Goal: Transaction & Acquisition: Purchase product/service

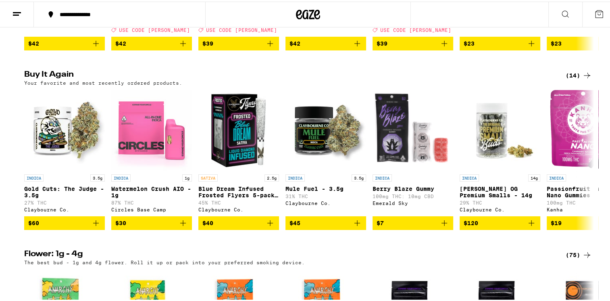
scroll to position [609, 0]
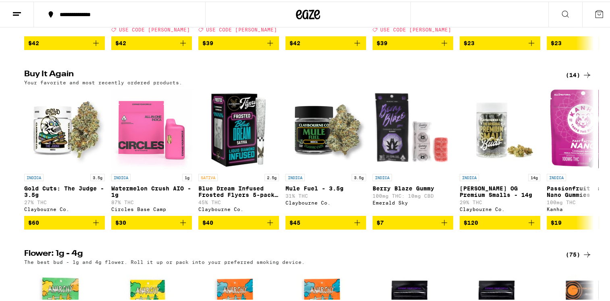
click at [100, 228] on button "$60" at bounding box center [64, 221] width 81 height 14
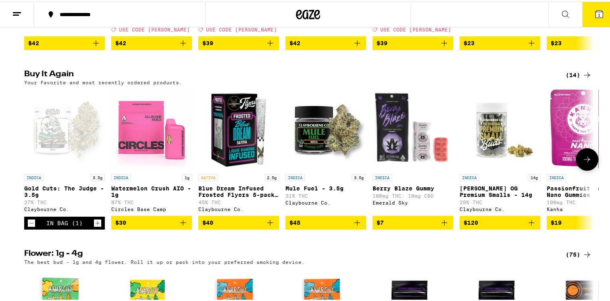
click at [97, 226] on icon "Increment" at bounding box center [97, 221] width 7 height 10
click at [98, 226] on icon "Increment" at bounding box center [97, 221] width 7 height 10
click at [98, 228] on div "In Bag (3)" at bounding box center [64, 221] width 81 height 13
click at [100, 228] on div "In Bag (3)" at bounding box center [64, 221] width 81 height 13
click at [98, 226] on icon "Increment" at bounding box center [97, 221] width 7 height 10
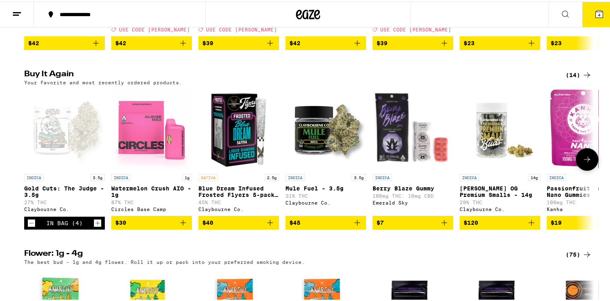
click at [100, 228] on div "In Bag (4)" at bounding box center [64, 221] width 81 height 13
click at [98, 226] on icon "Increment" at bounding box center [97, 221] width 7 height 10
click at [97, 226] on icon "Increment" at bounding box center [97, 221] width 7 height 10
click at [100, 228] on div "In Bag (6)" at bounding box center [64, 221] width 81 height 13
click at [97, 226] on icon "Increment" at bounding box center [97, 221] width 7 height 10
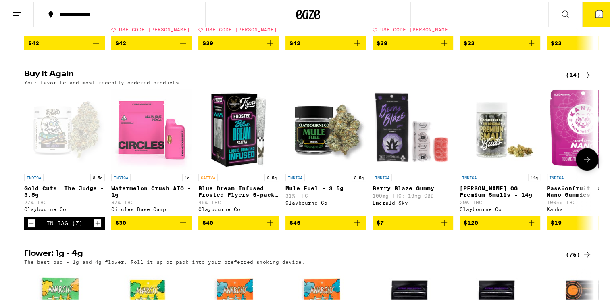
click at [98, 226] on icon "Increment" at bounding box center [97, 221] width 7 height 10
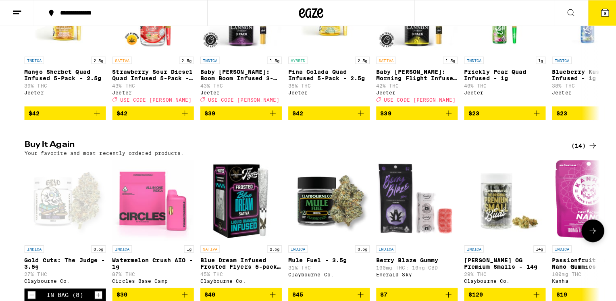
scroll to position [537, 0]
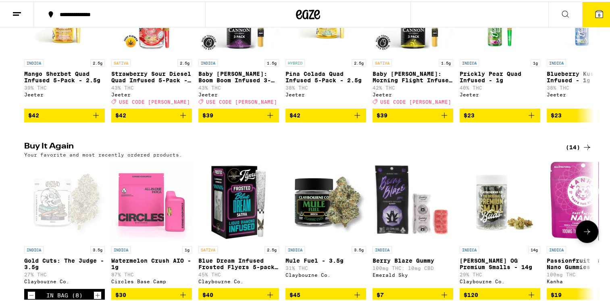
click at [595, 16] on icon at bounding box center [599, 13] width 10 height 10
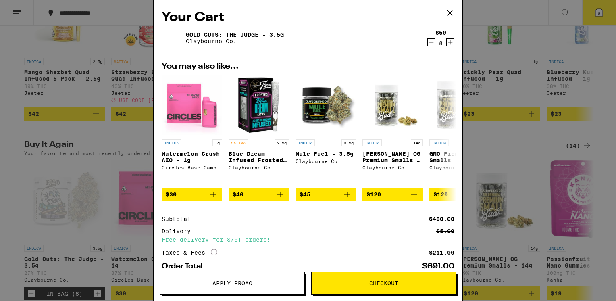
click at [370, 285] on span "Checkout" at bounding box center [383, 283] width 29 height 6
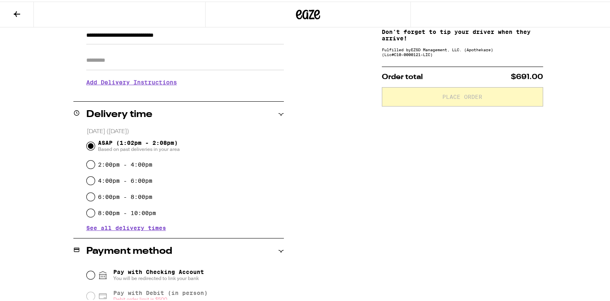
scroll to position [124, 0]
click at [92, 182] on div "4:00pm - 6:00pm" at bounding box center [185, 179] width 197 height 16
click at [98, 180] on label "4:00pm - 6:00pm" at bounding box center [125, 179] width 54 height 6
click at [95, 180] on input "4:00pm - 6:00pm" at bounding box center [91, 179] width 8 height 8
radio input "true"
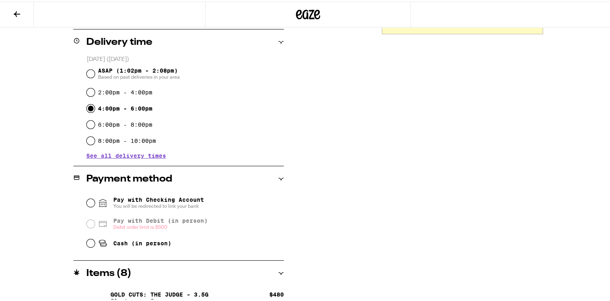
scroll to position [209, 0]
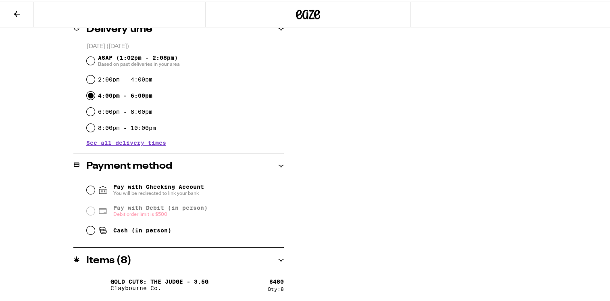
click at [98, 233] on icon at bounding box center [103, 229] width 10 height 10
click at [95, 233] on input "Cash (in person)" at bounding box center [91, 229] width 8 height 8
radio input "true"
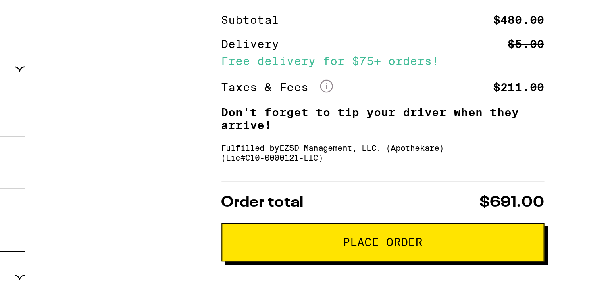
scroll to position [27, 0]
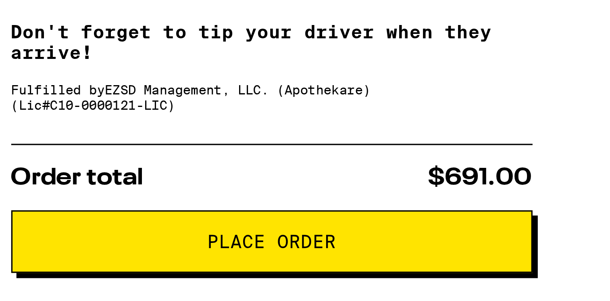
click at [492, 195] on span "Place Order" at bounding box center [463, 192] width 148 height 6
